Goal: Information Seeking & Learning: Learn about a topic

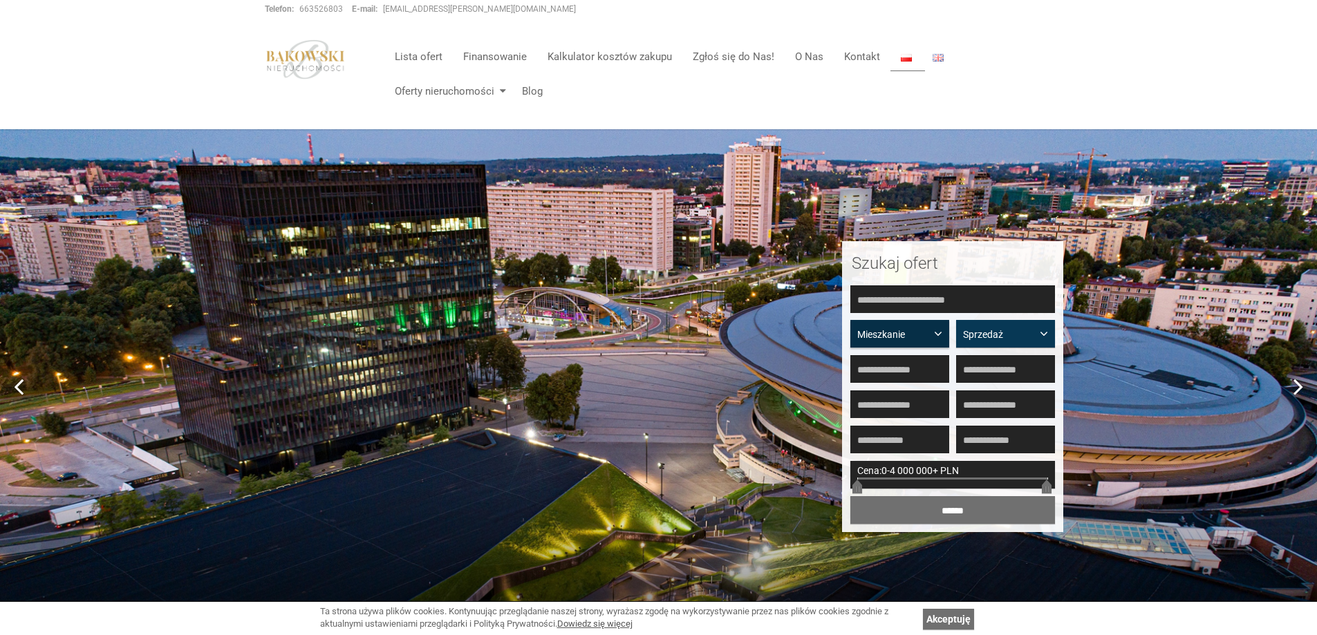
click at [941, 332] on span "button" at bounding box center [941, 332] width 0 height 0
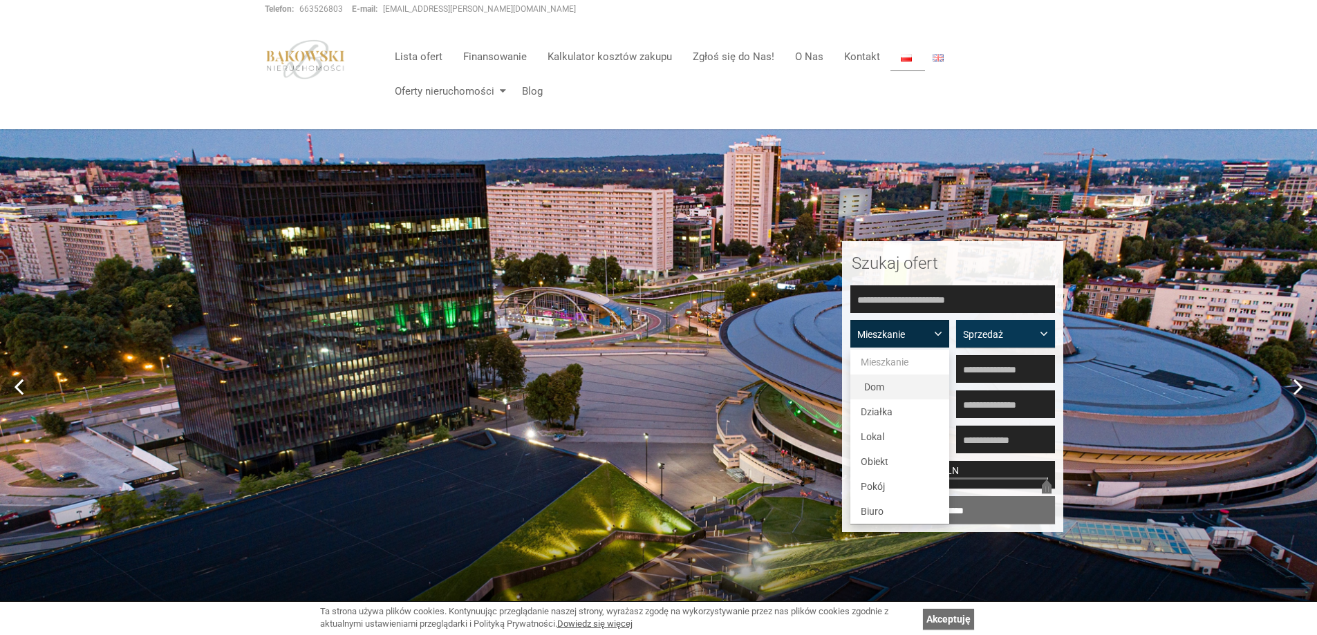
click at [897, 391] on link "Dom" at bounding box center [899, 387] width 99 height 25
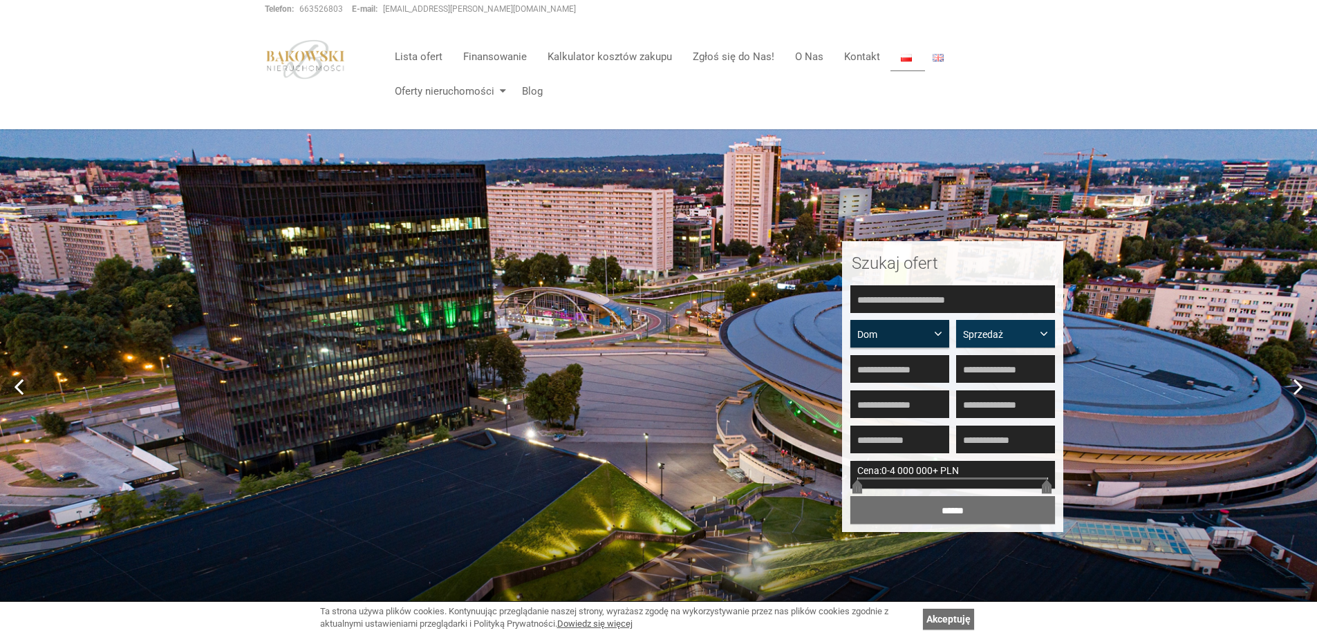
click at [941, 332] on span "button" at bounding box center [941, 332] width 0 height 0
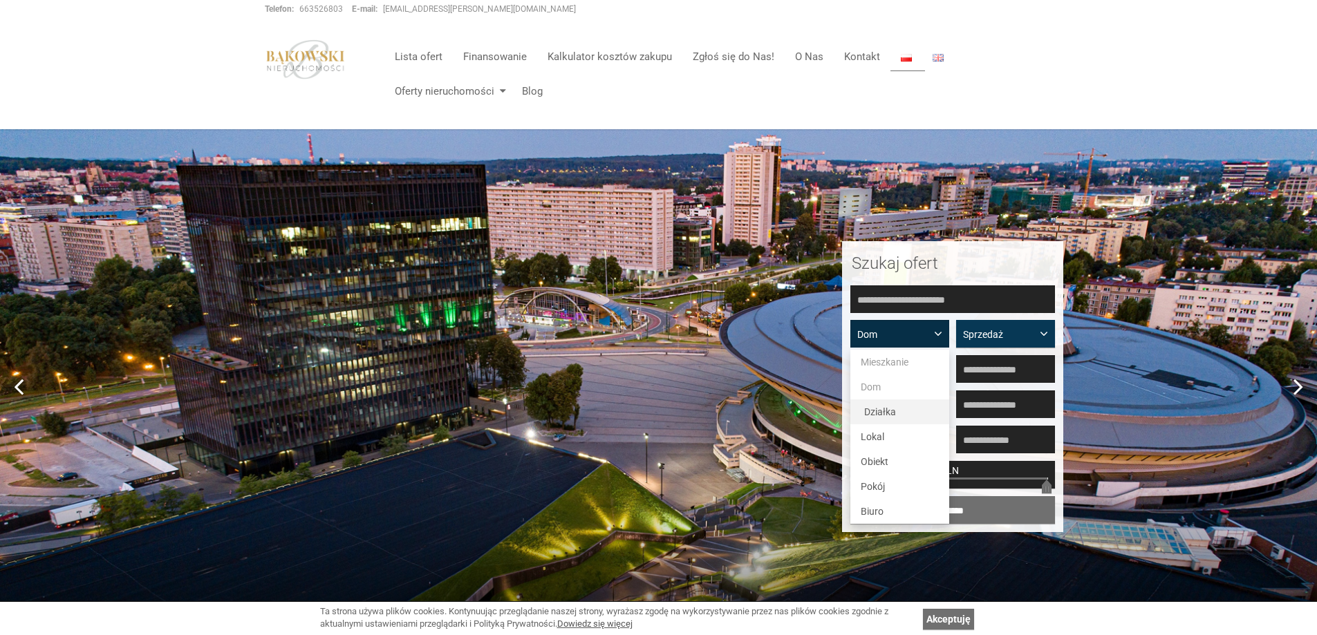
click at [895, 412] on link "Działka" at bounding box center [899, 412] width 99 height 25
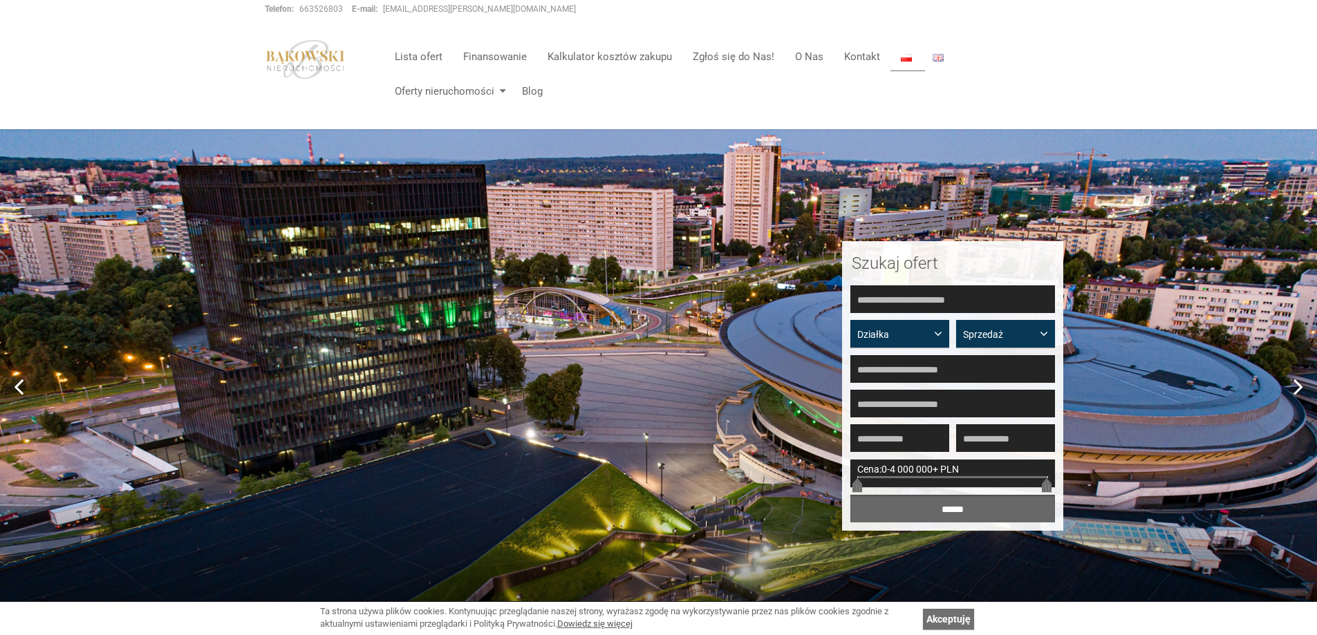
click at [961, 495] on input "******" at bounding box center [952, 509] width 205 height 28
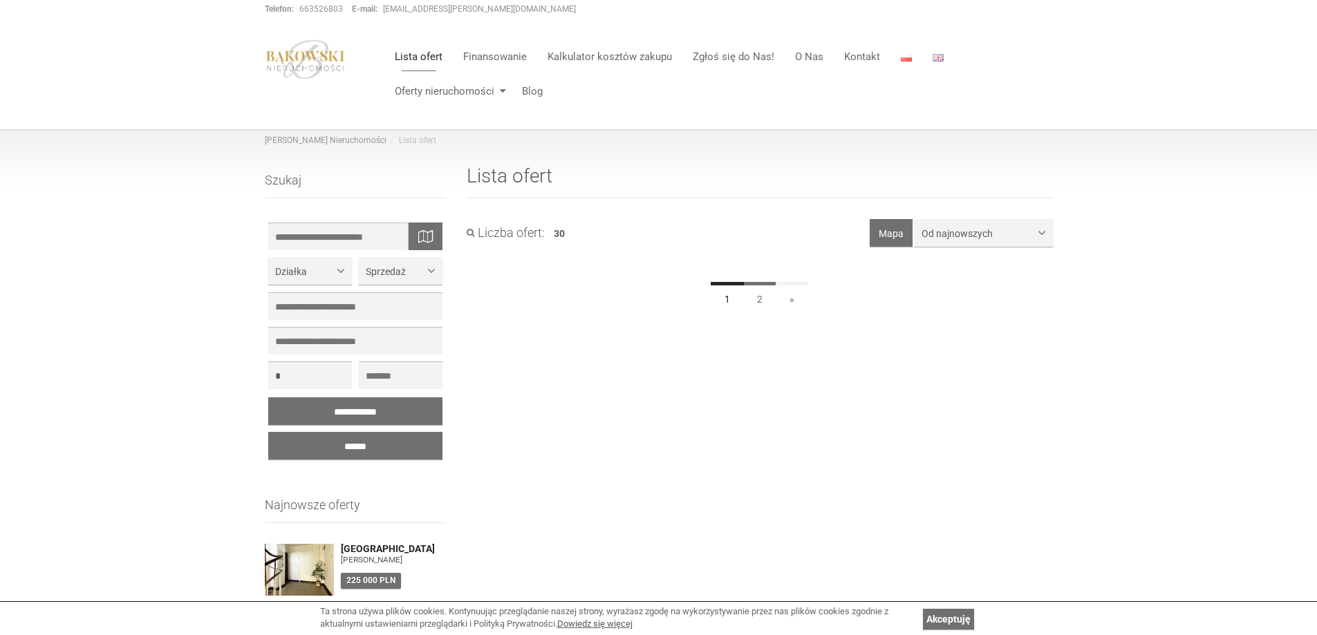
click at [758, 290] on link "2" at bounding box center [759, 297] width 33 height 31
click at [955, 230] on span "Od najnowszych" at bounding box center [978, 234] width 114 height 14
click at [948, 294] on link "Cena rosnąco" at bounding box center [983, 286] width 138 height 25
